Goal: Information Seeking & Learning: Learn about a topic

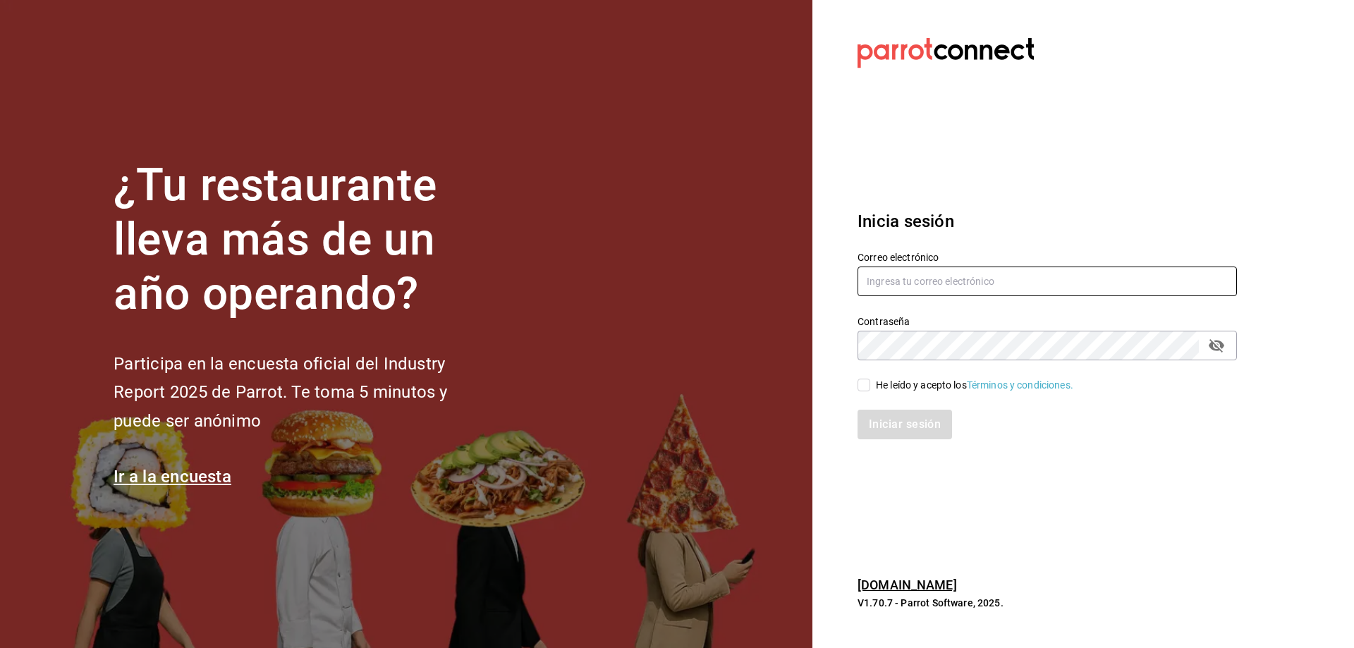
type input "chefabelino17@gmail.com"
click at [865, 386] on input "He leído y acepto los Términos y condiciones." at bounding box center [863, 385] width 13 height 13
checkbox input "true"
click at [890, 424] on button "Iniciar sesión" at bounding box center [905, 425] width 96 height 30
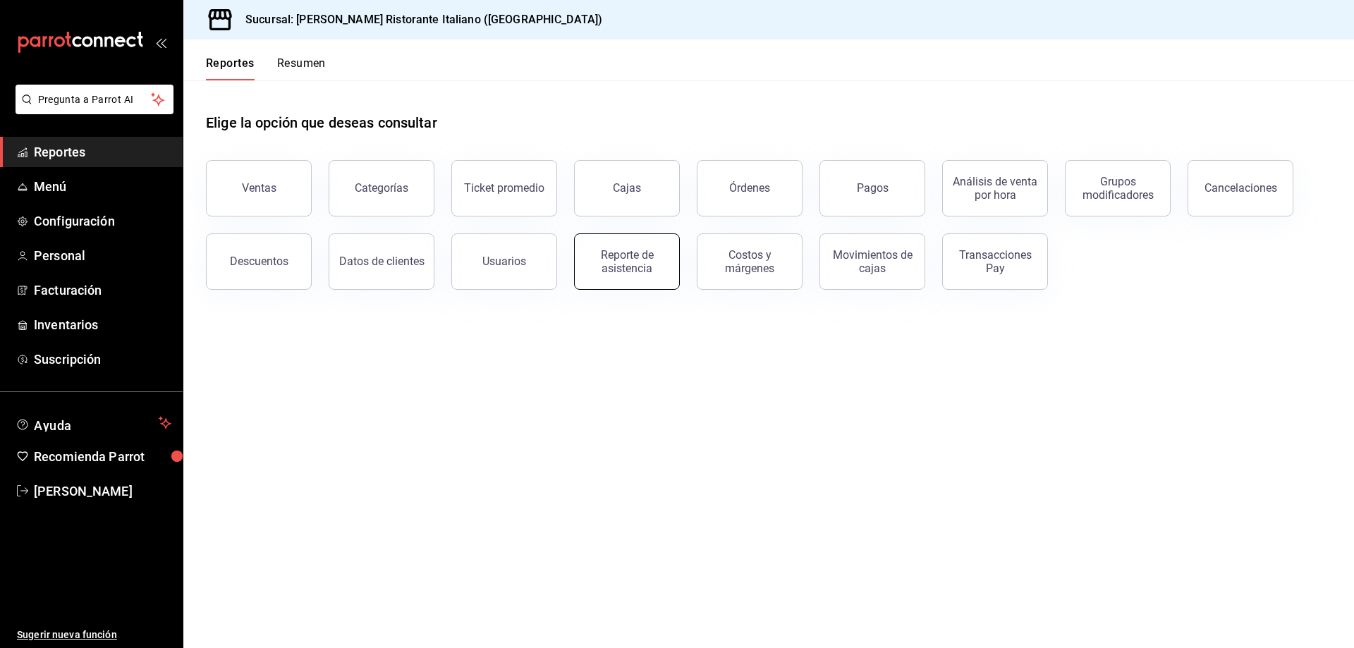
click at [639, 271] on div "Reporte de asistencia" at bounding box center [626, 261] width 87 height 27
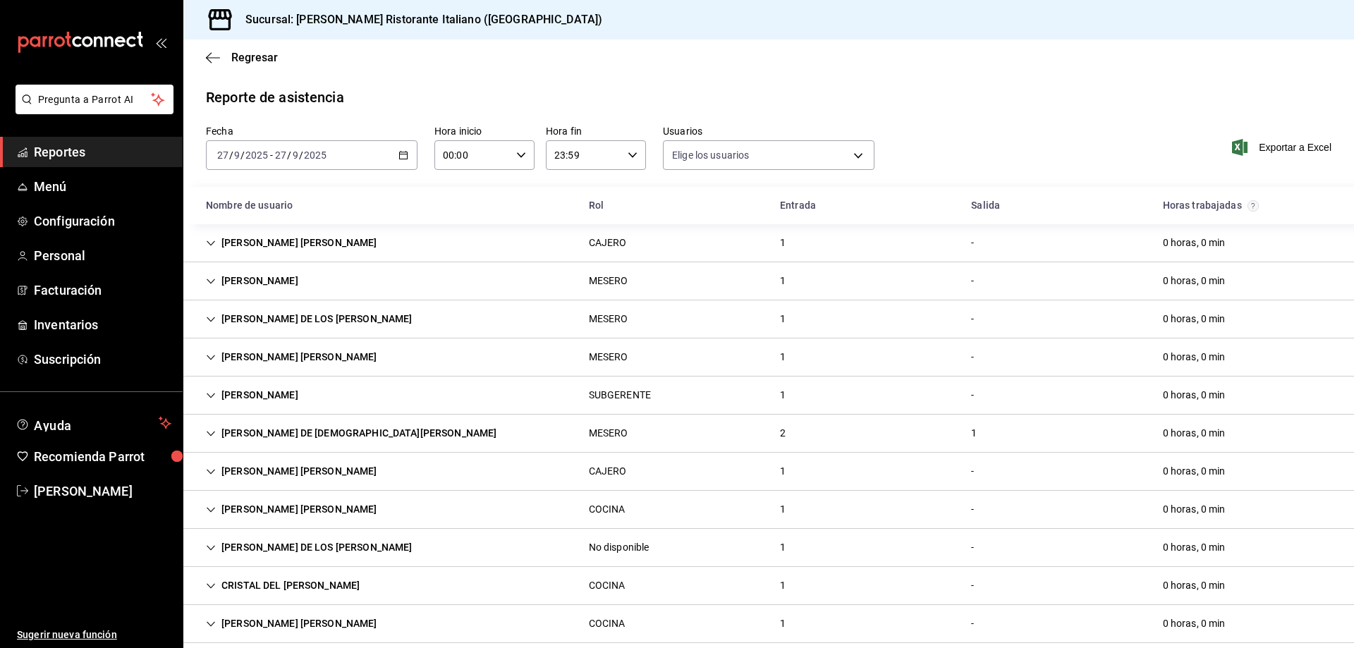
type input "fbaa1dcd-9b1b-42d3-8417-c392ee4ac69c,c847f7ff-4ec8-4711-b402-dbc889304ff0,82cd9…"
click at [209, 429] on icon "Cell" at bounding box center [211, 434] width 10 height 10
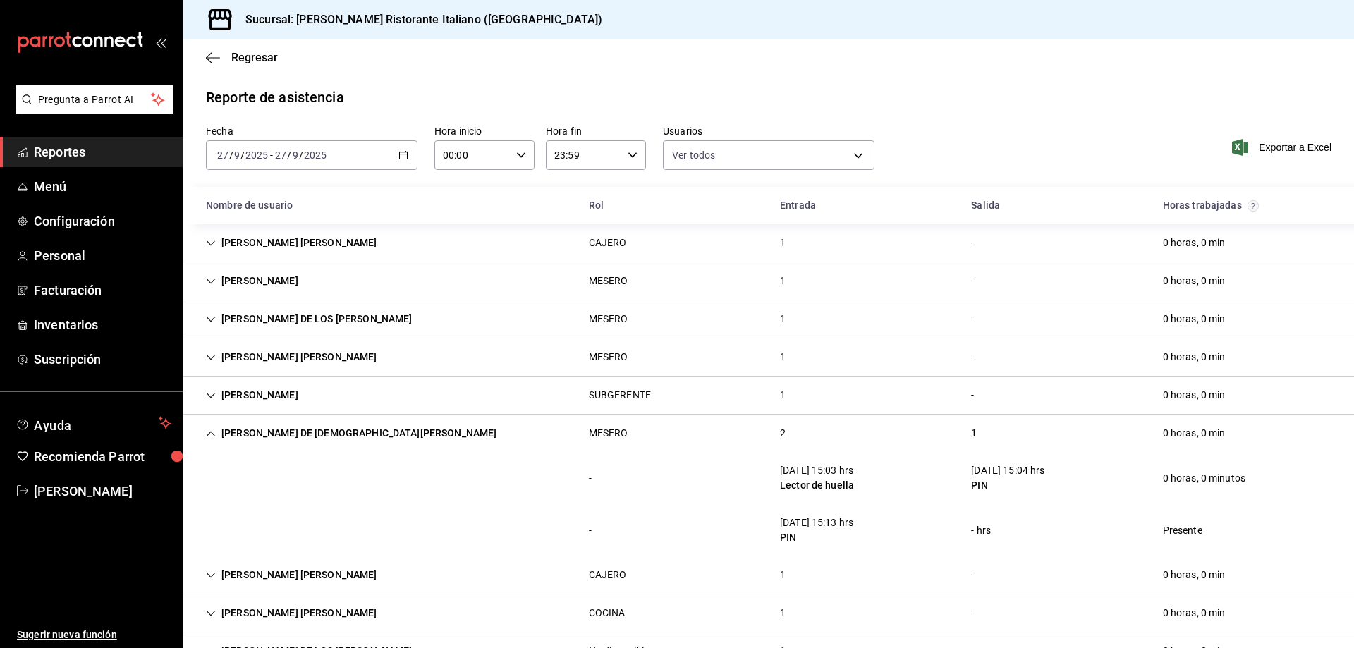
click at [211, 434] on icon "Cell" at bounding box center [211, 434] width 10 height 10
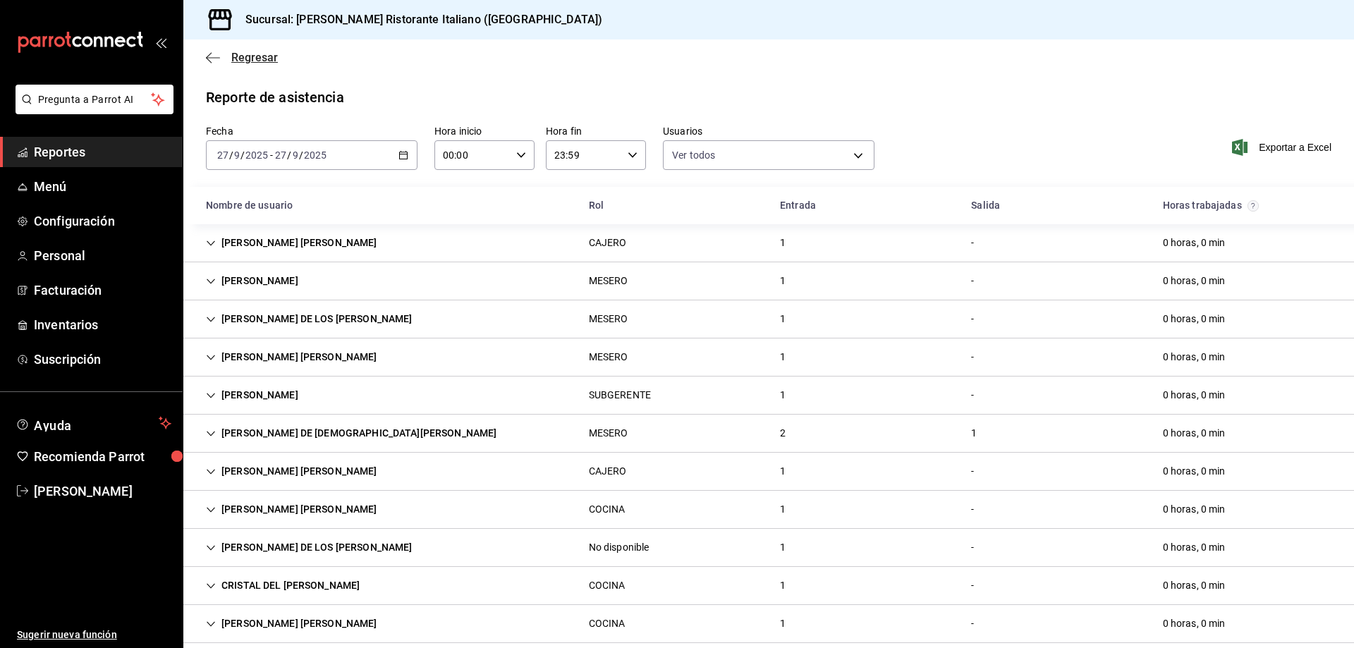
click at [237, 58] on span "Regresar" at bounding box center [254, 57] width 47 height 13
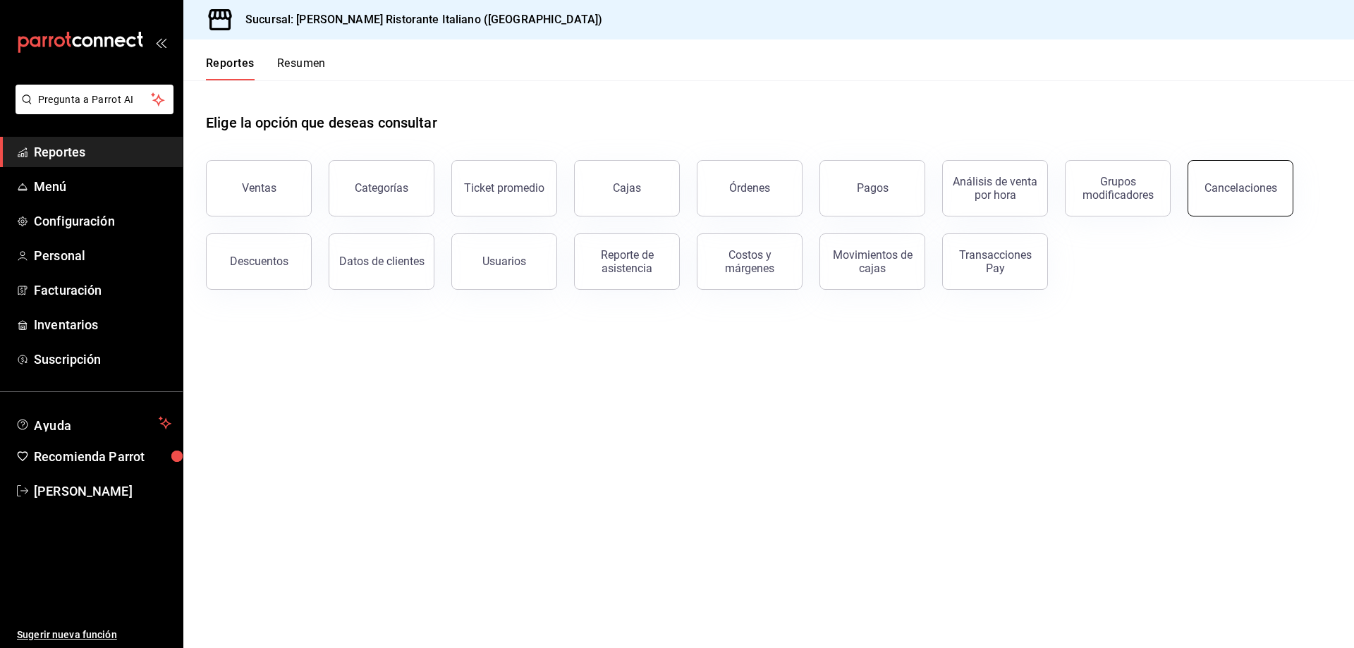
click at [1243, 197] on button "Cancelaciones" at bounding box center [1240, 188] width 106 height 56
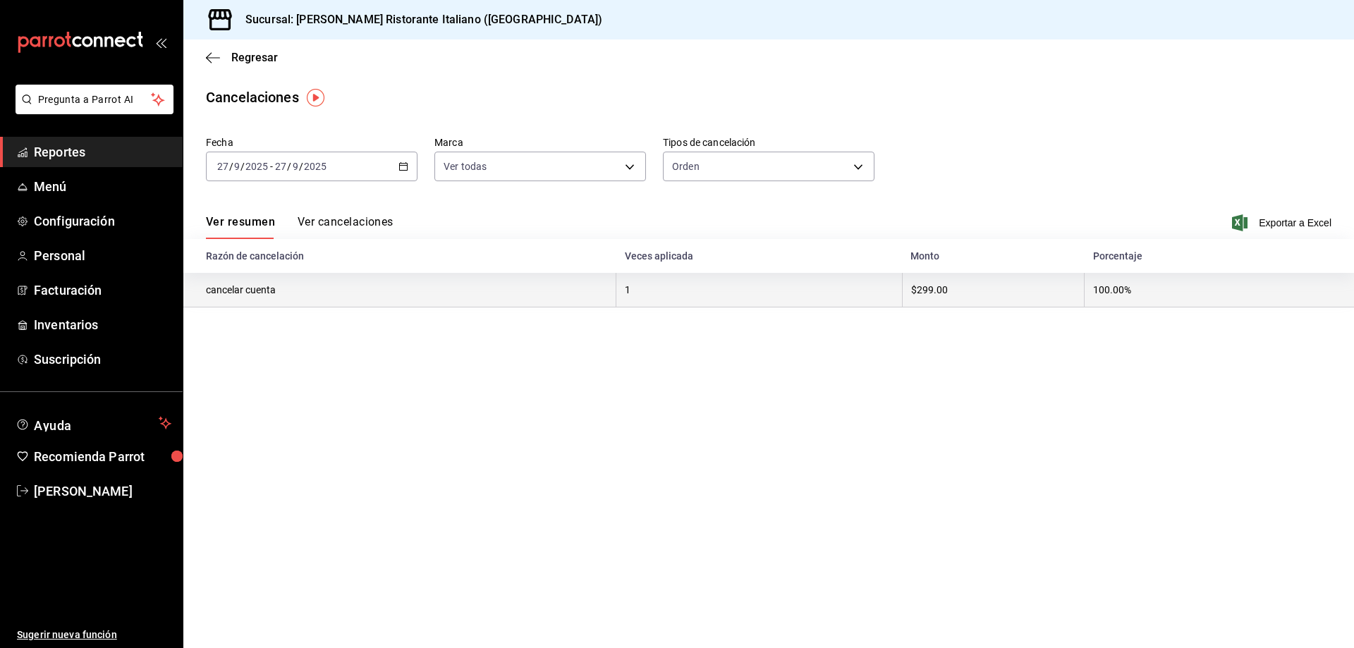
click at [257, 288] on th "cancelar cuenta" at bounding box center [399, 290] width 433 height 35
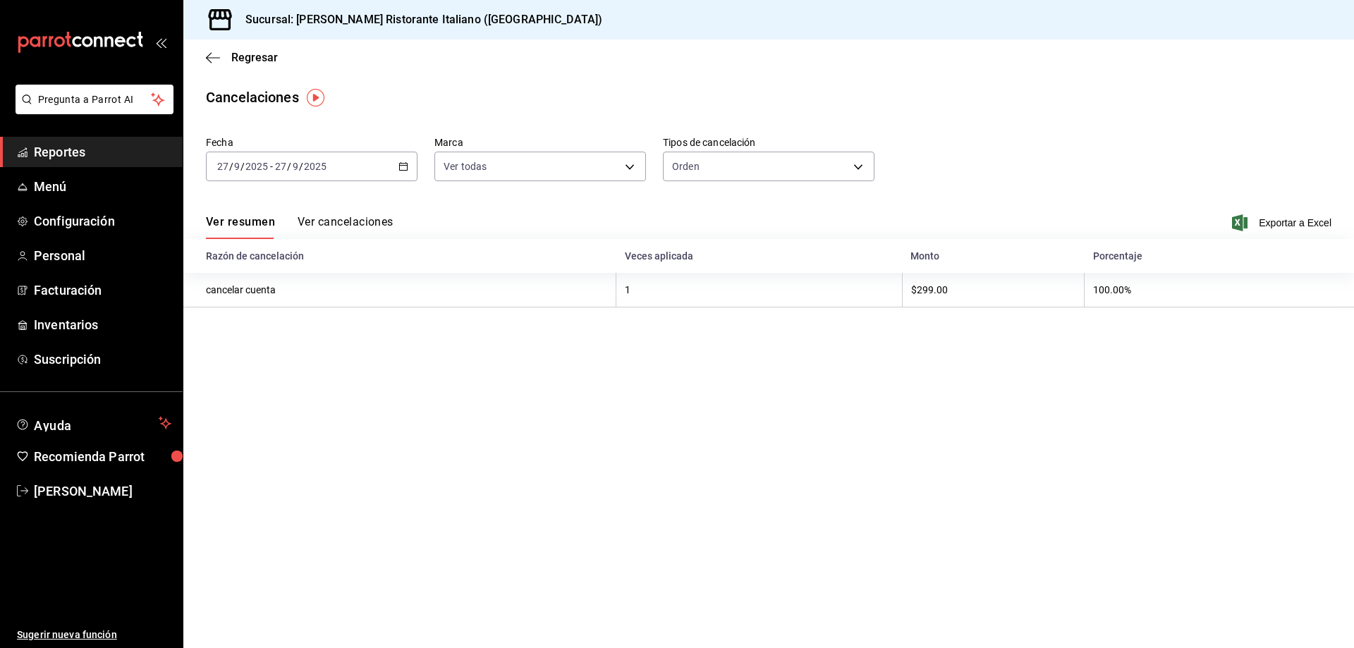
click at [326, 219] on button "Ver cancelaciones" at bounding box center [345, 227] width 96 height 24
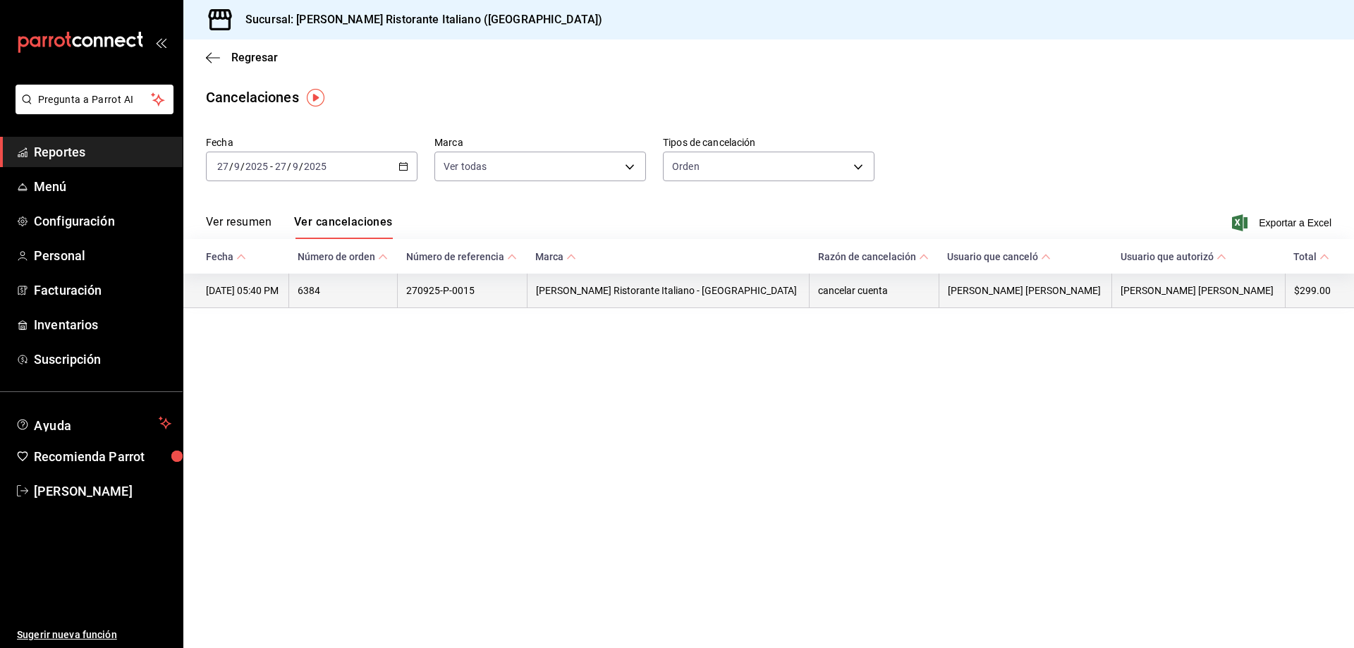
click at [986, 300] on th "[PERSON_NAME] [PERSON_NAME]" at bounding box center [1024, 291] width 173 height 35
click at [992, 295] on th "[PERSON_NAME] [PERSON_NAME]" at bounding box center [1024, 291] width 173 height 35
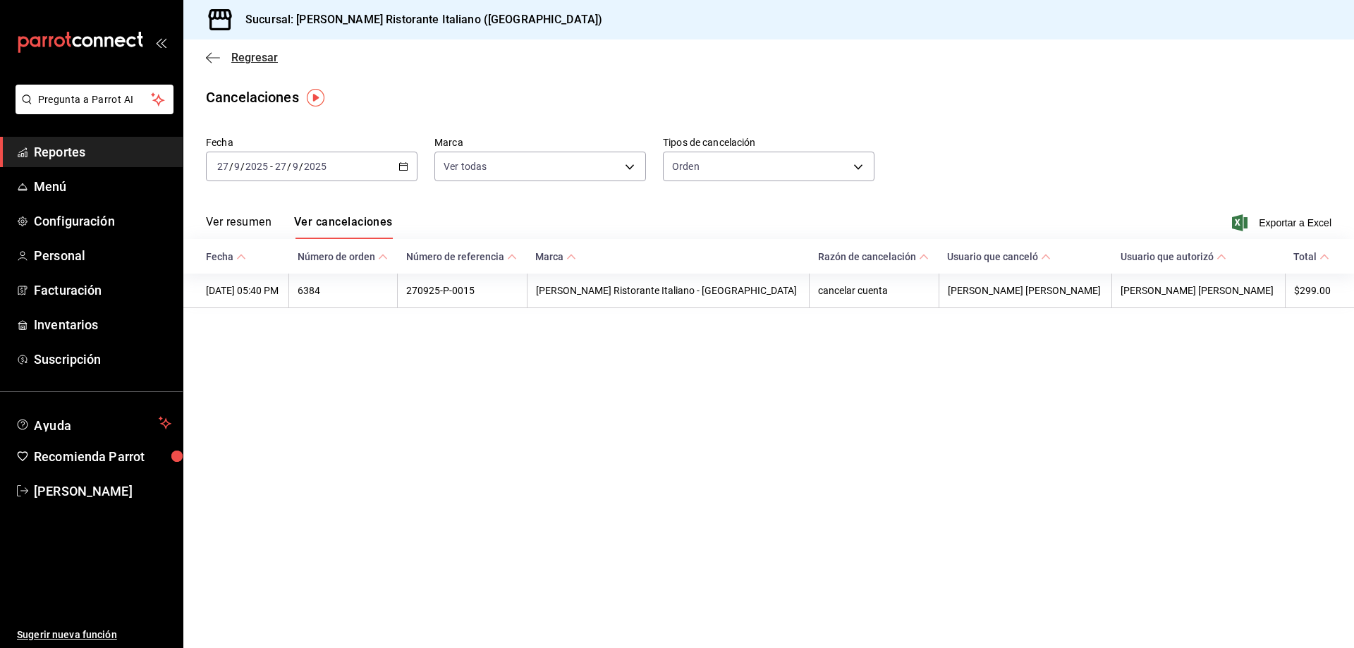
click at [245, 54] on span "Regresar" at bounding box center [254, 57] width 47 height 13
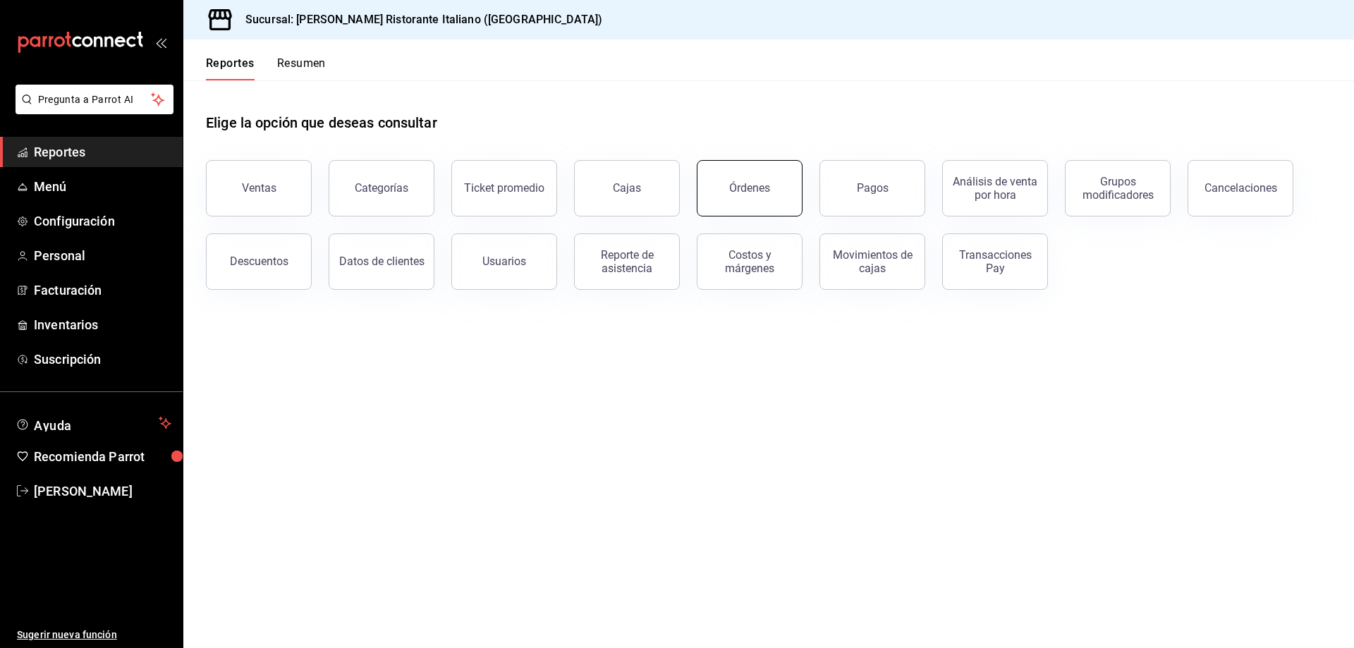
click at [760, 174] on button "Órdenes" at bounding box center [750, 188] width 106 height 56
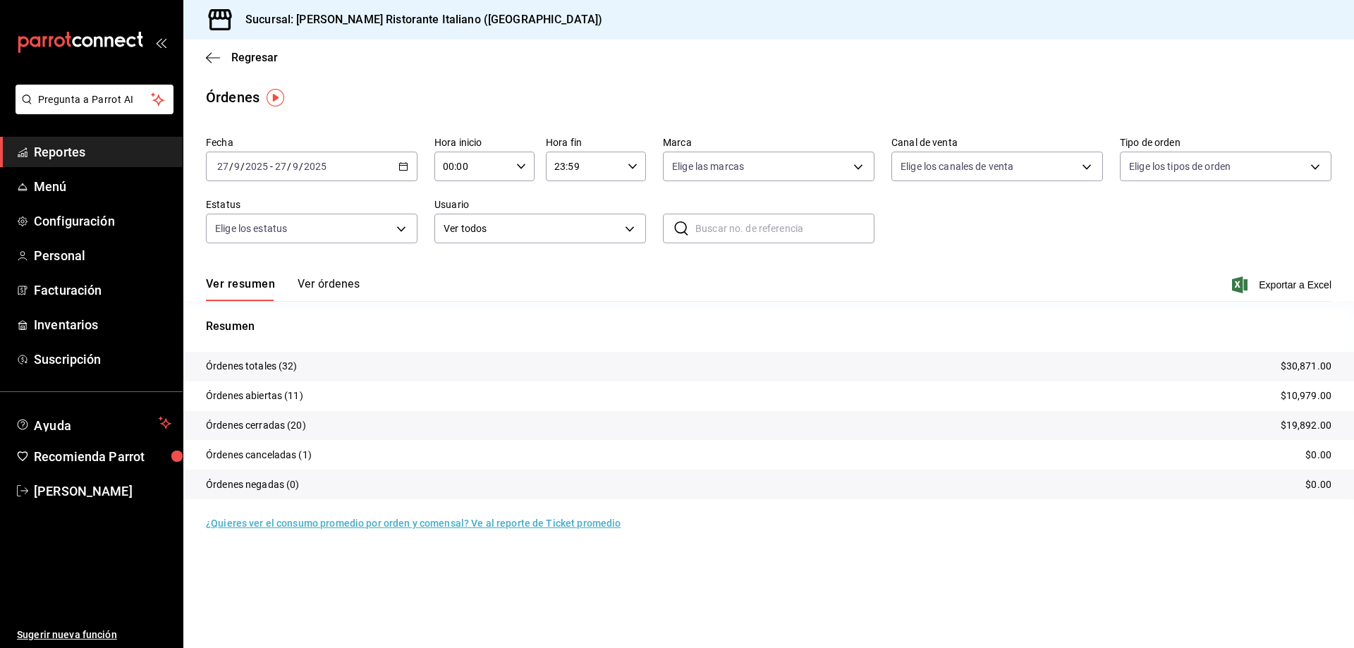
click at [326, 288] on button "Ver órdenes" at bounding box center [328, 289] width 62 height 24
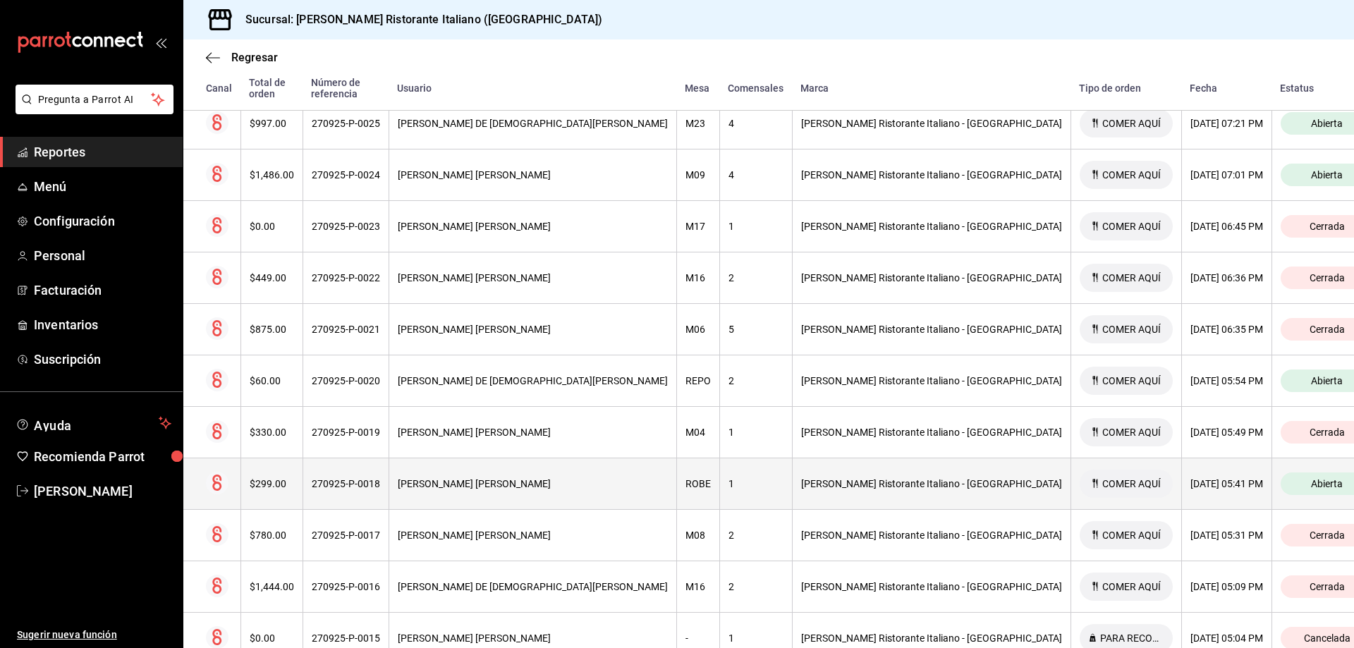
scroll to position [705, 0]
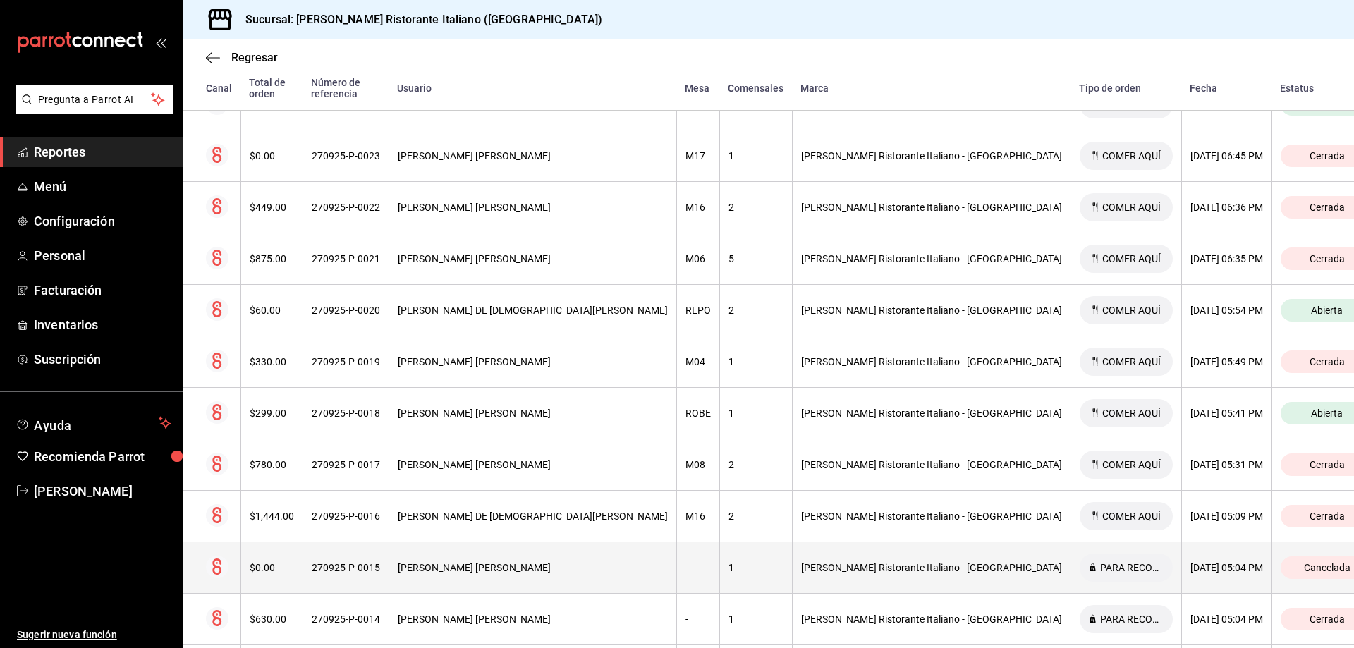
click at [690, 562] on div "-" at bounding box center [697, 567] width 25 height 11
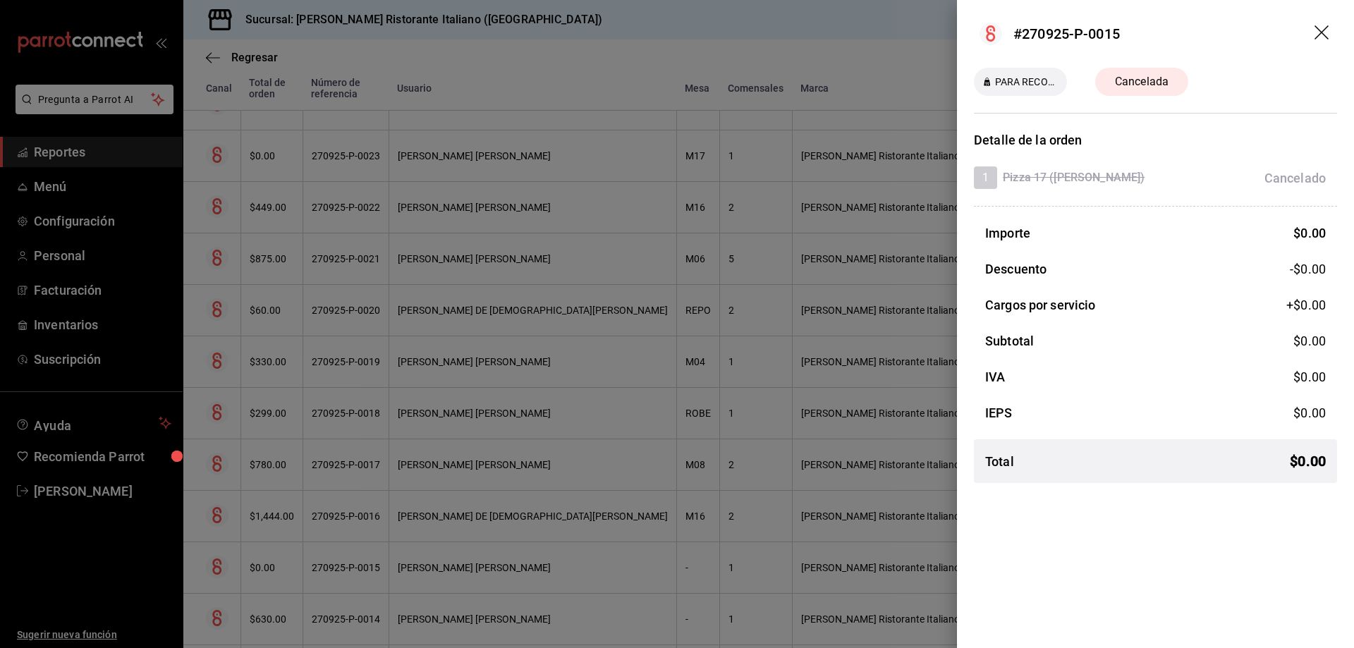
click at [1317, 31] on icon "drag" at bounding box center [1322, 33] width 17 height 17
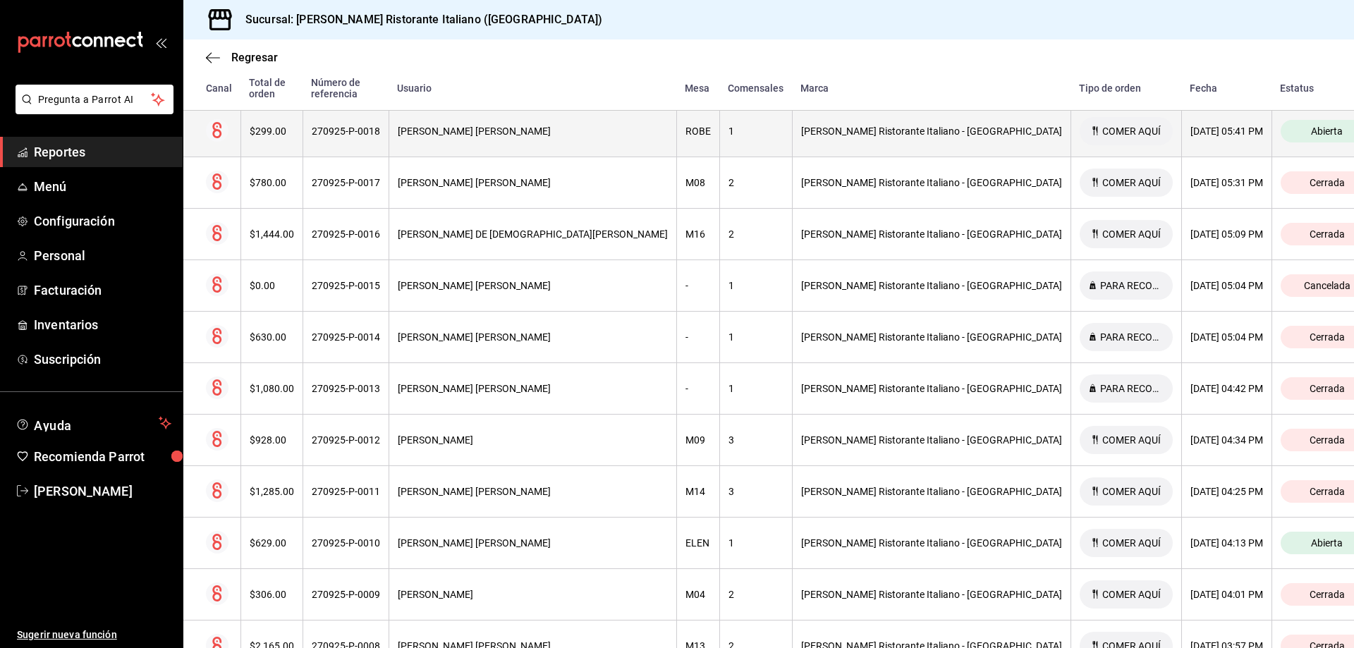
scroll to position [1057, 0]
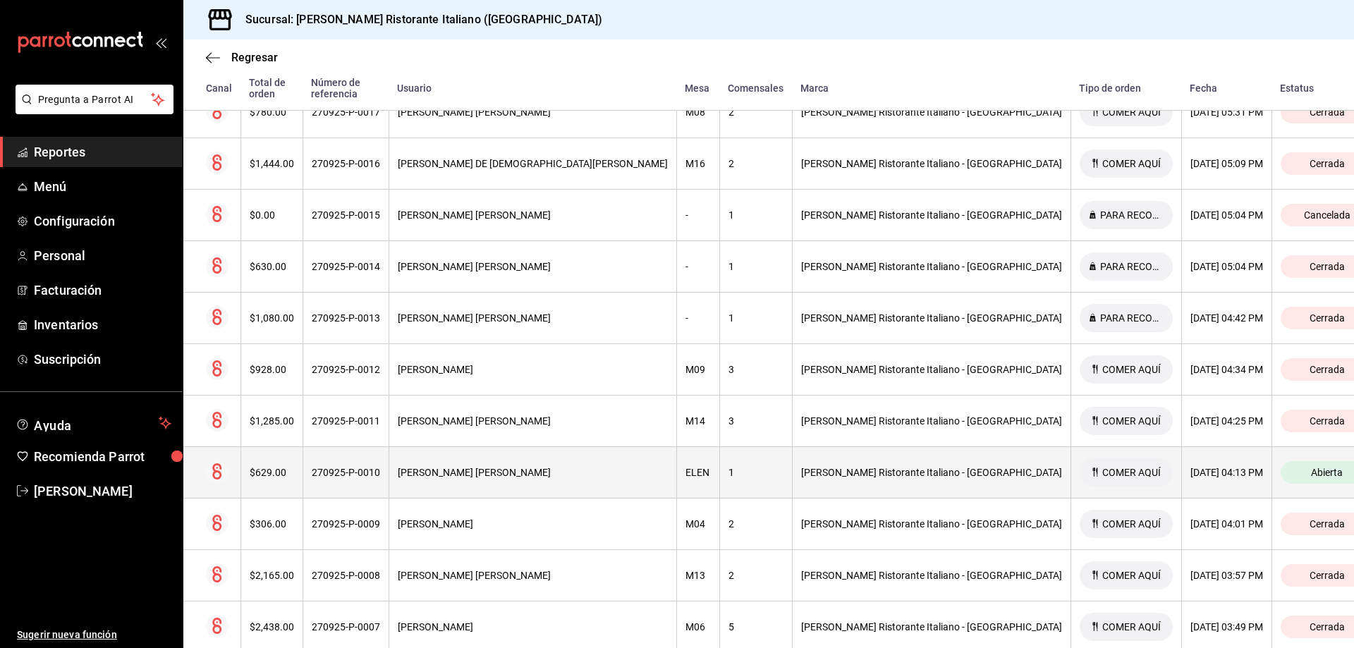
click at [560, 467] on div "[PERSON_NAME] [PERSON_NAME]" at bounding box center [533, 472] width 270 height 11
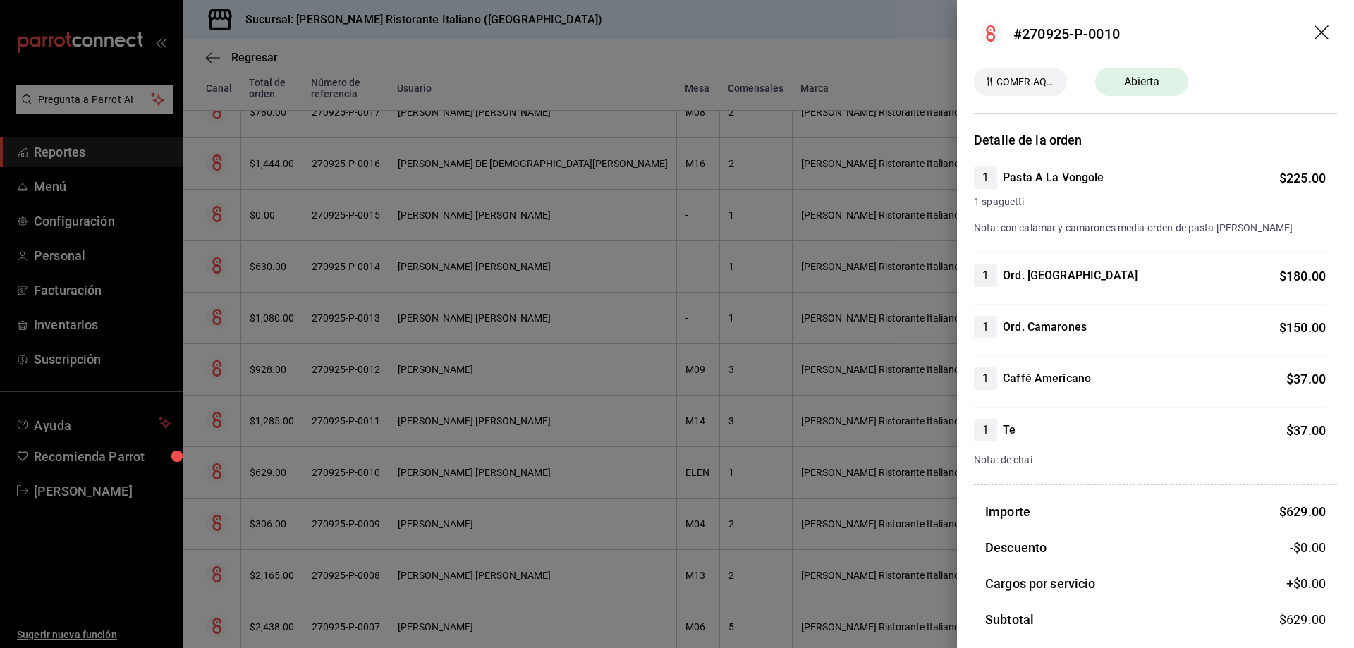
click at [1314, 32] on icon "drag" at bounding box center [1321, 32] width 14 height 14
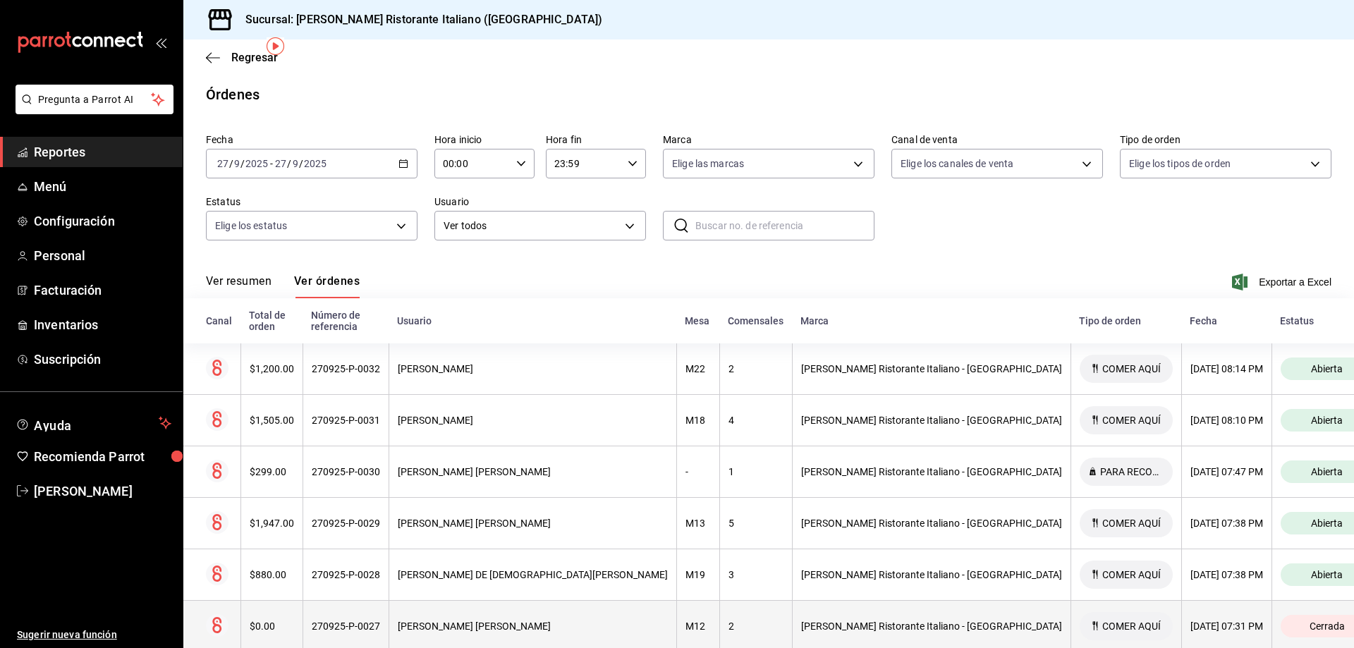
scroll to position [0, 0]
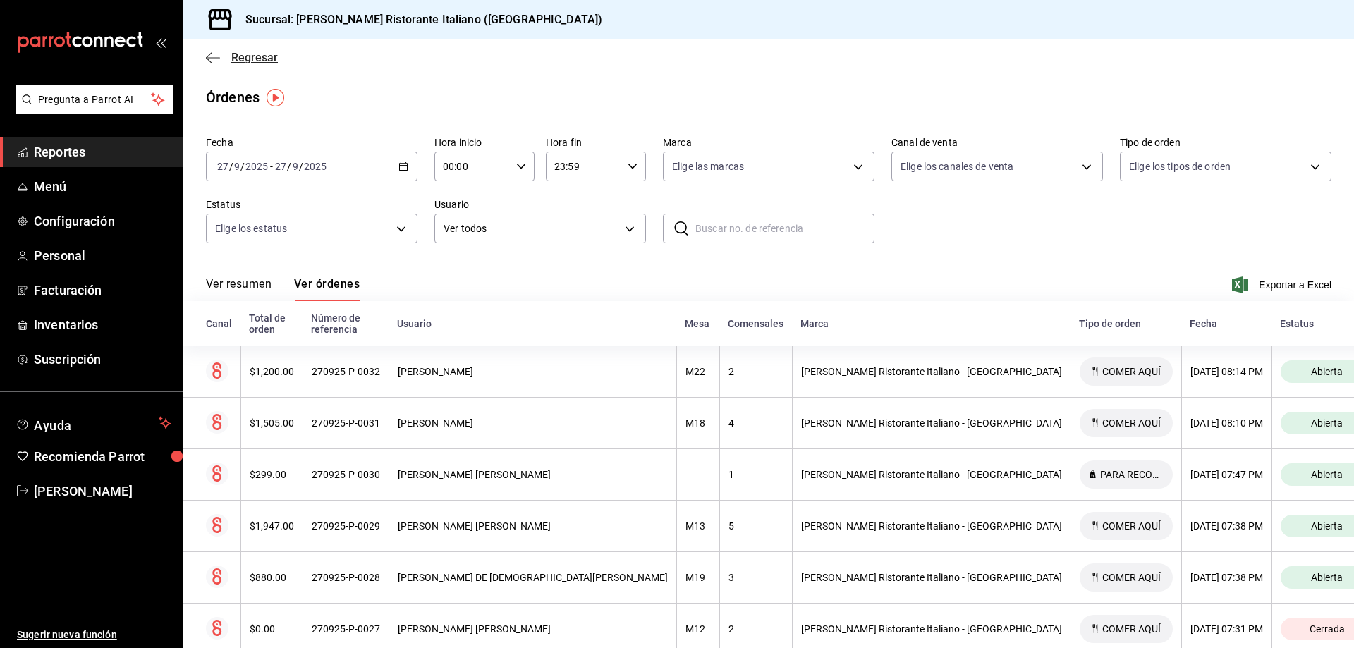
click at [240, 60] on span "Regresar" at bounding box center [254, 57] width 47 height 13
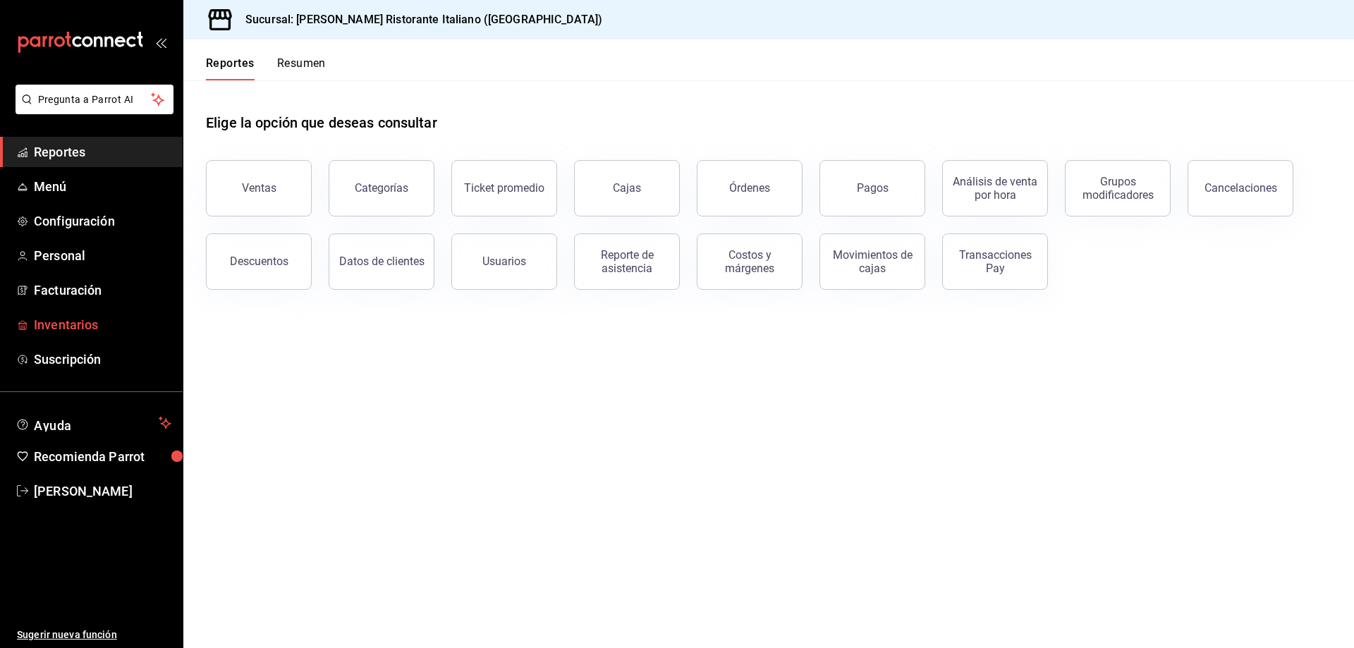
click at [75, 331] on span "Inventarios" at bounding box center [102, 324] width 137 height 19
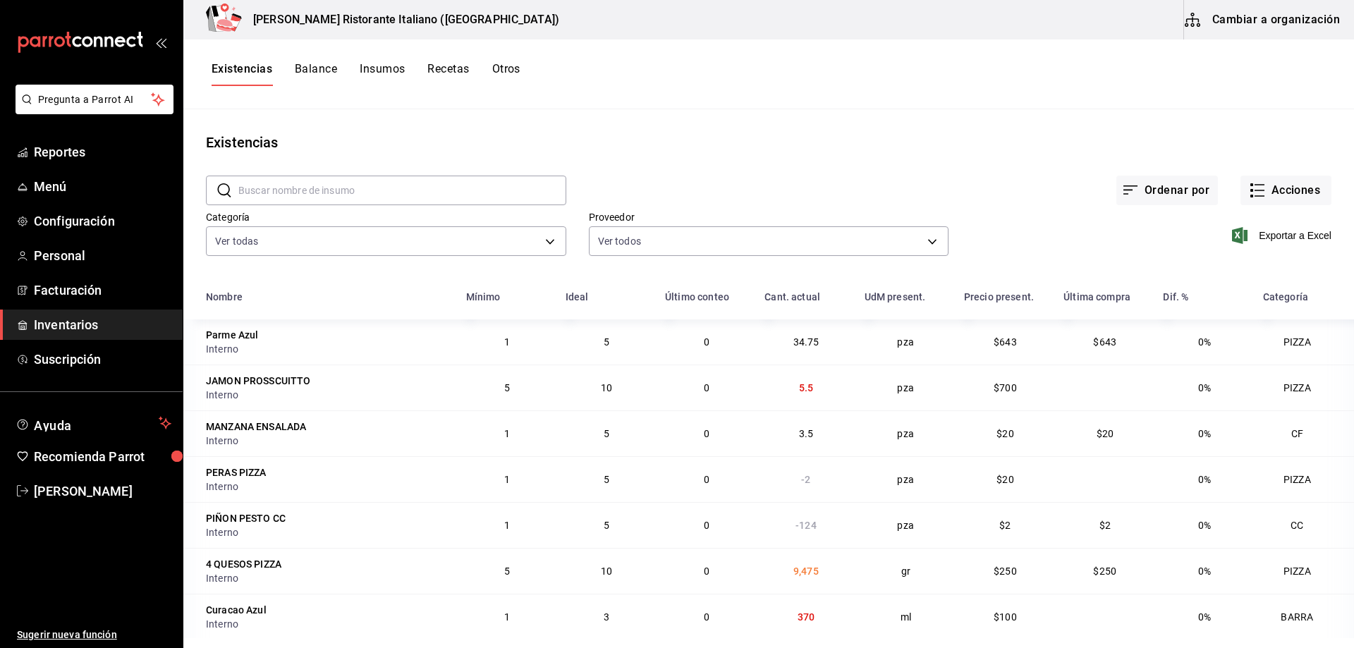
click at [69, 327] on span "Inventarios" at bounding box center [102, 324] width 137 height 19
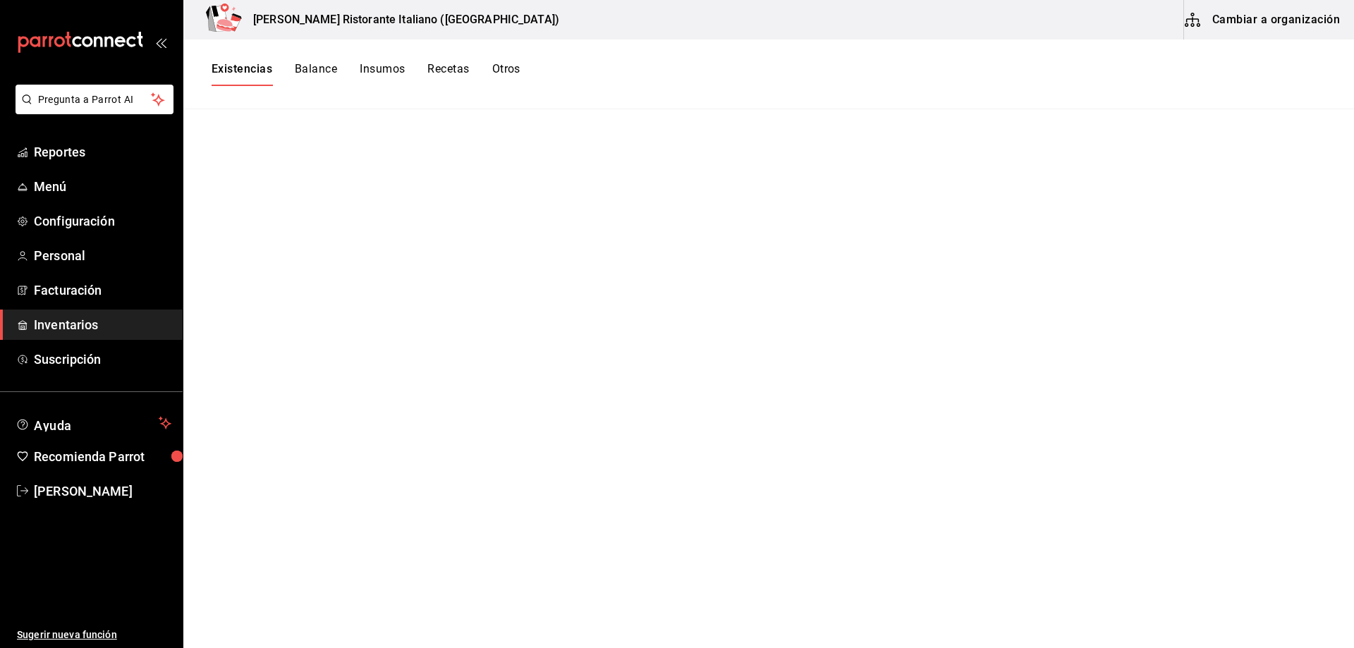
click at [314, 68] on button "Balance" at bounding box center [316, 74] width 42 height 24
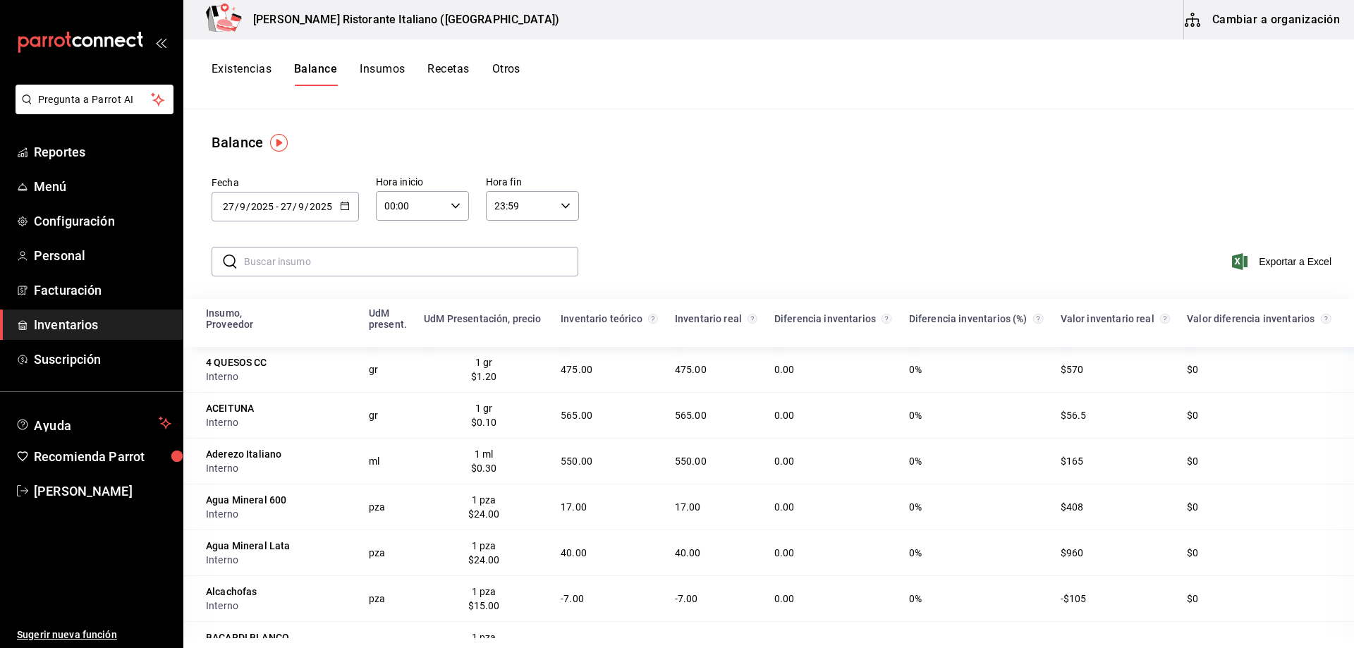
click at [251, 69] on button "Existencias" at bounding box center [241, 74] width 60 height 24
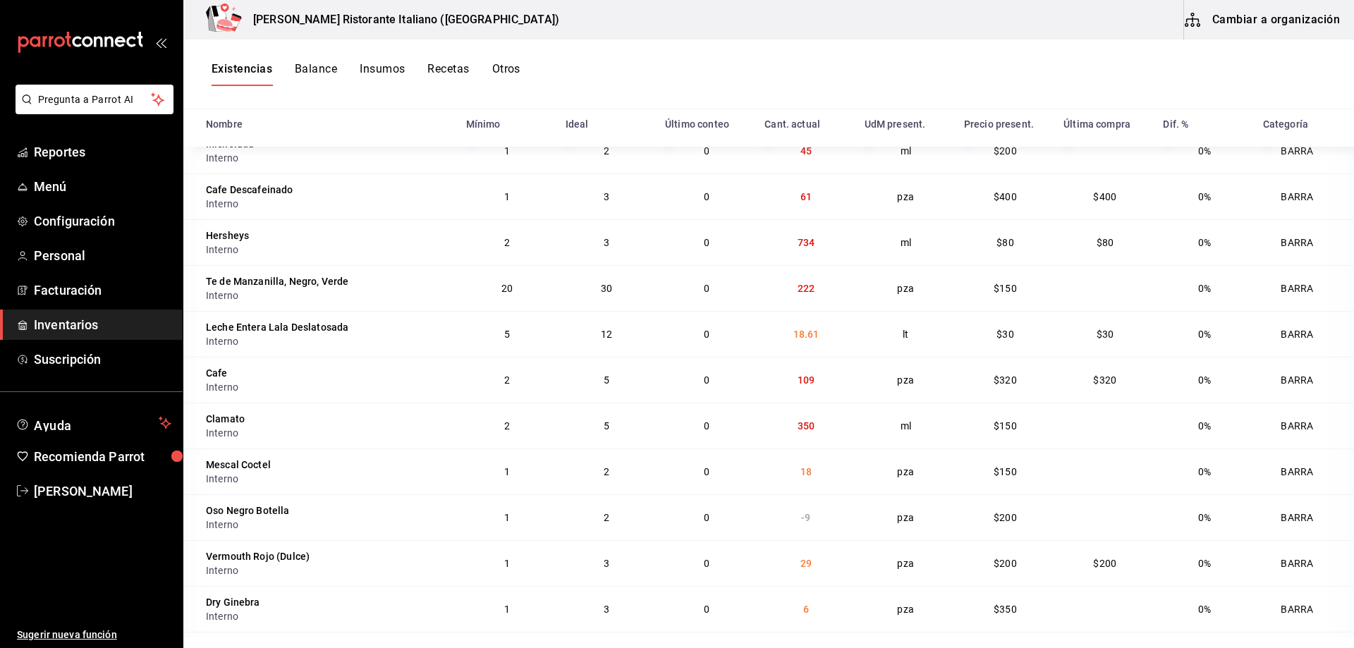
scroll to position [2430, 0]
